Goal: Information Seeking & Learning: Learn about a topic

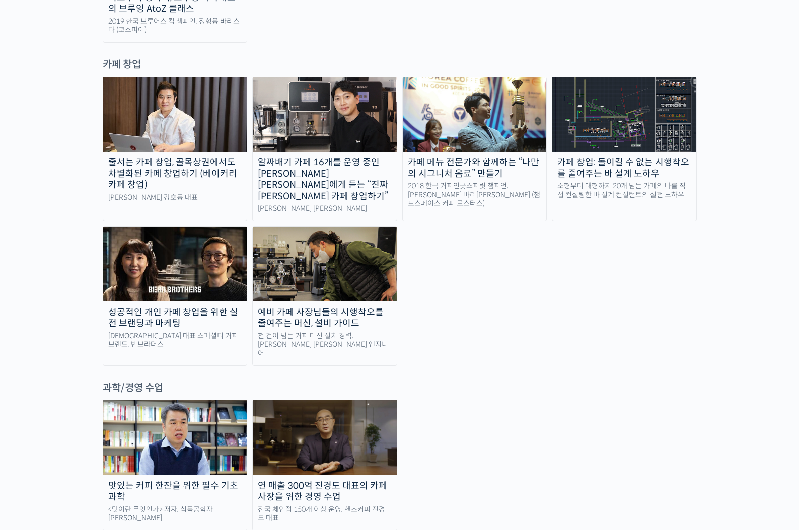
scroll to position [1964, 0]
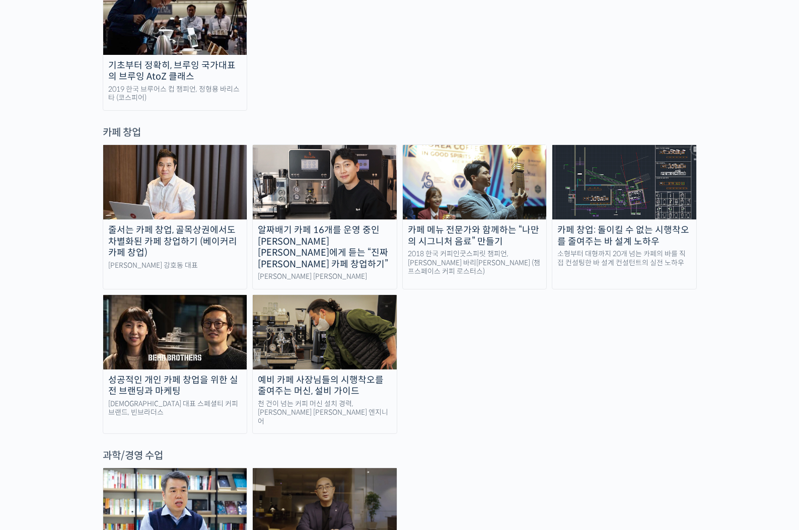
click at [493, 225] on div "카페 메뉴 전문가와 함께하는 “나만의 시그니처 음료” 만들기" at bounding box center [475, 236] width 144 height 23
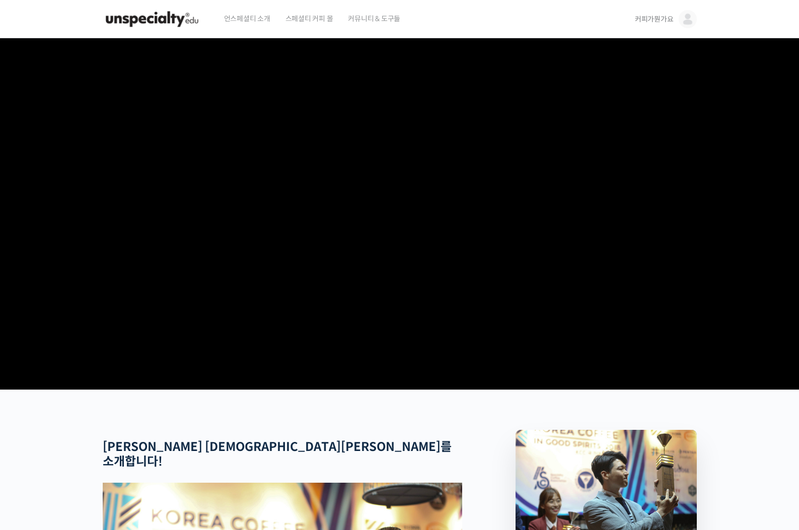
scroll to position [252, 0]
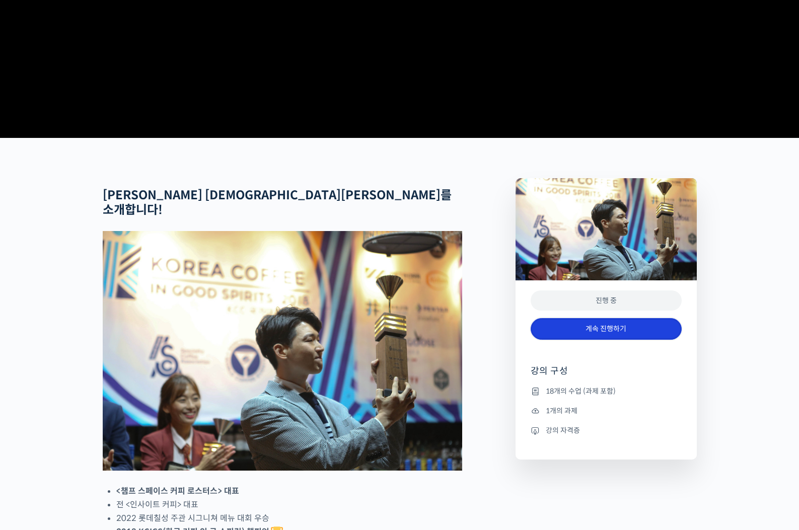
click at [629, 340] on link "계속 진행하기" at bounding box center [606, 329] width 151 height 22
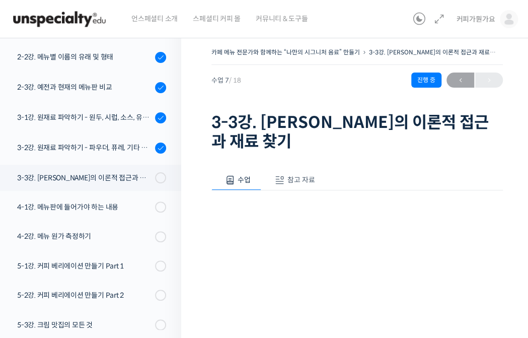
scroll to position [183, 0]
